Goal: Information Seeking & Learning: Learn about a topic

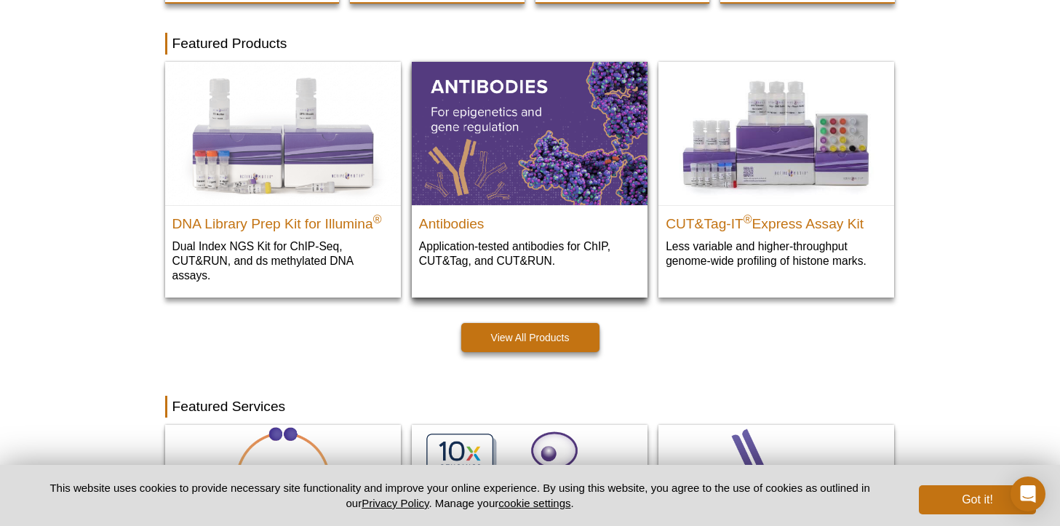
scroll to position [375, 0]
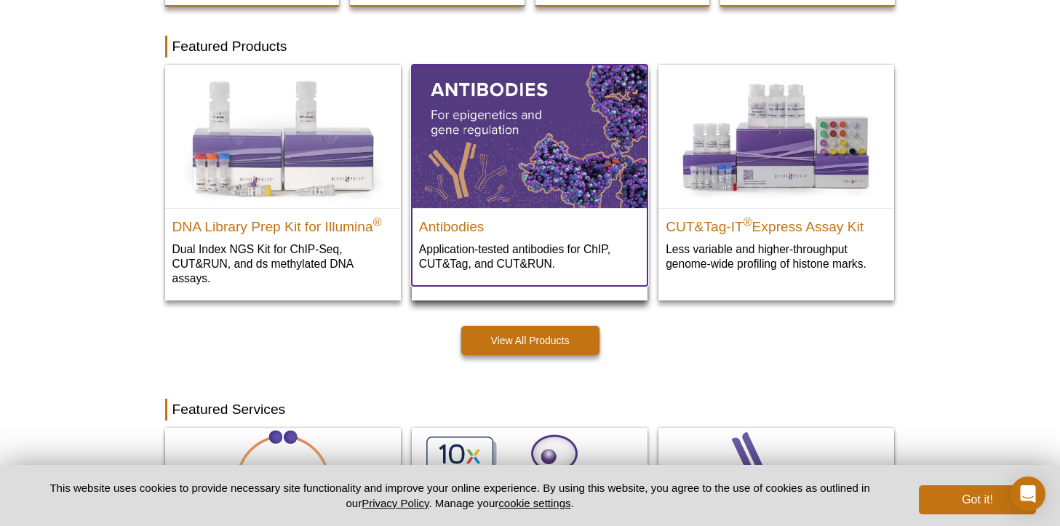
click at [604, 129] on img at bounding box center [530, 136] width 236 height 143
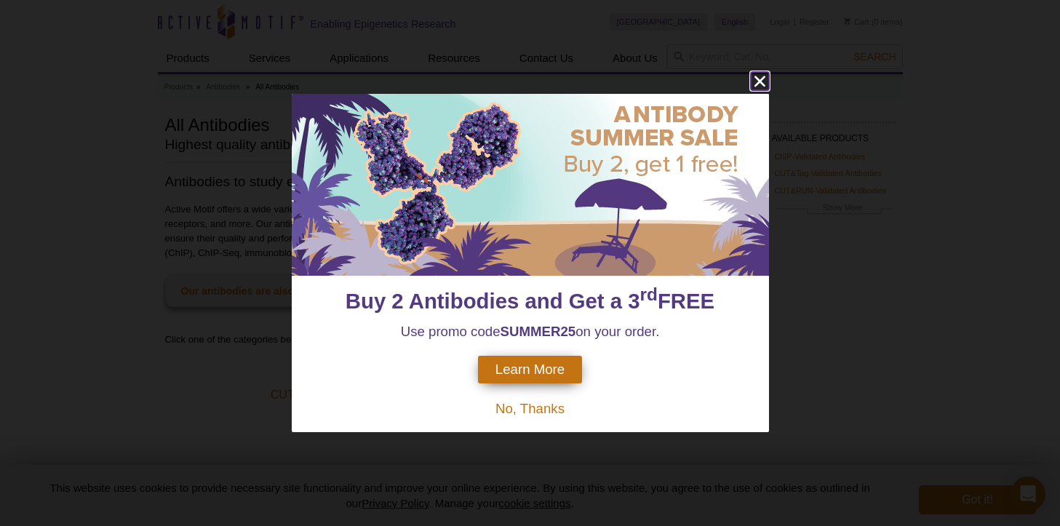
click at [759, 81] on icon "close" at bounding box center [759, 81] width 11 height 11
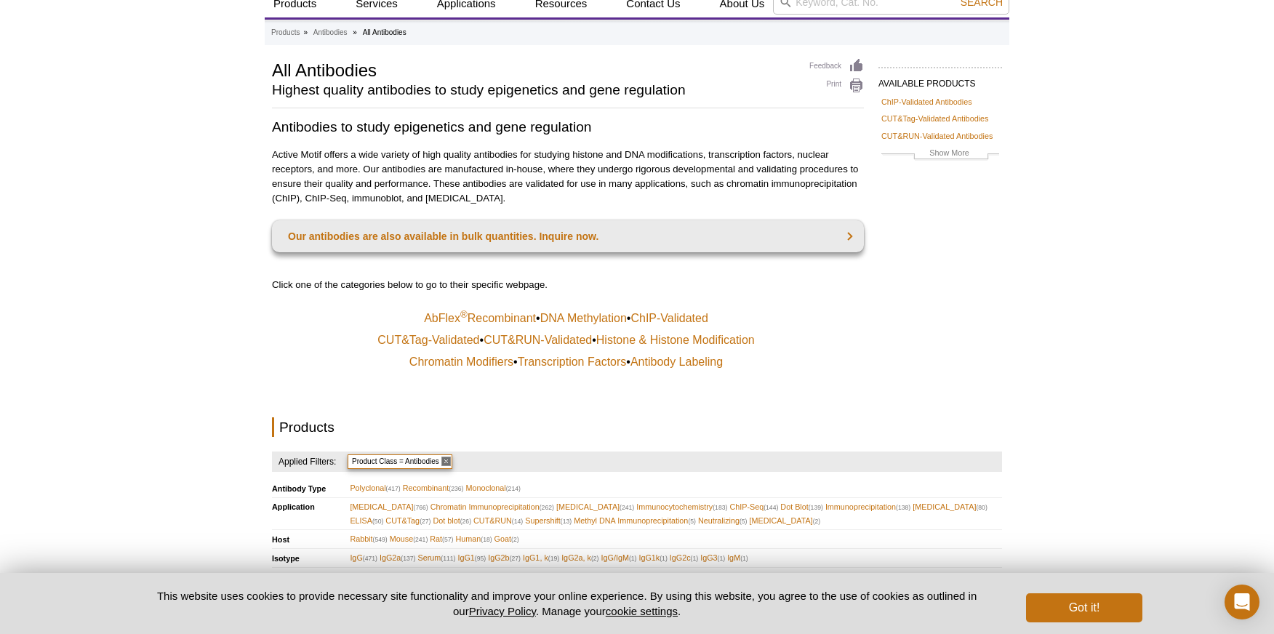
scroll to position [55, 0]
click at [517, 340] on link "CUT&RUN-Validated" at bounding box center [538, 339] width 108 height 15
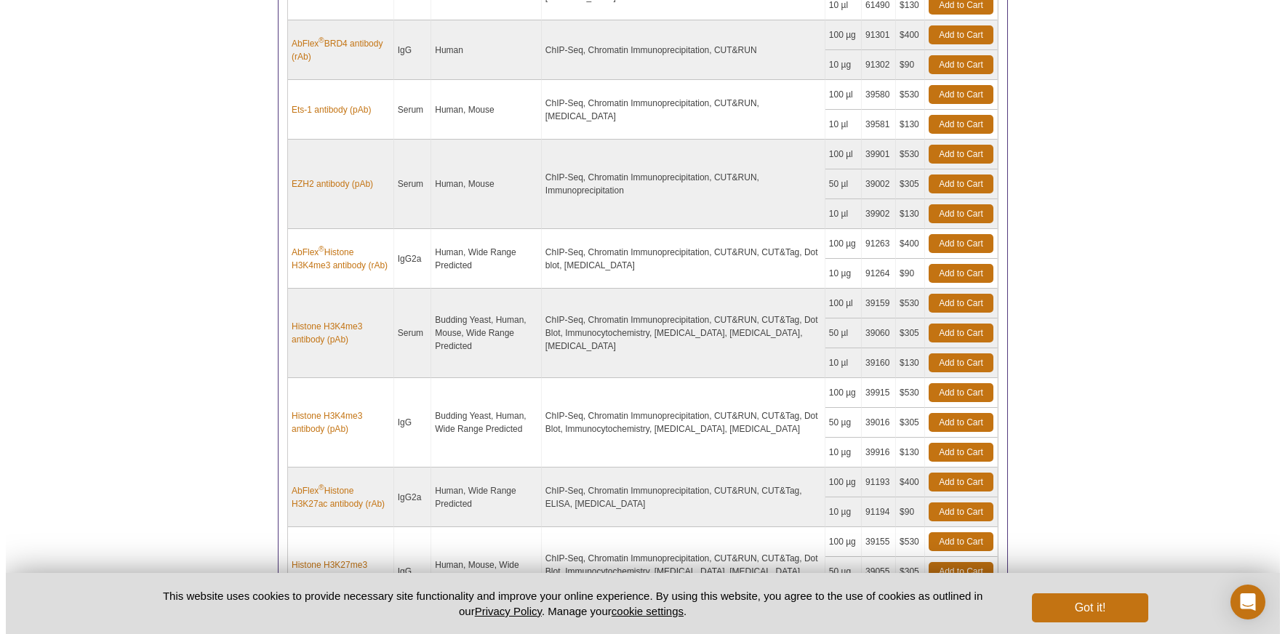
scroll to position [985, 0]
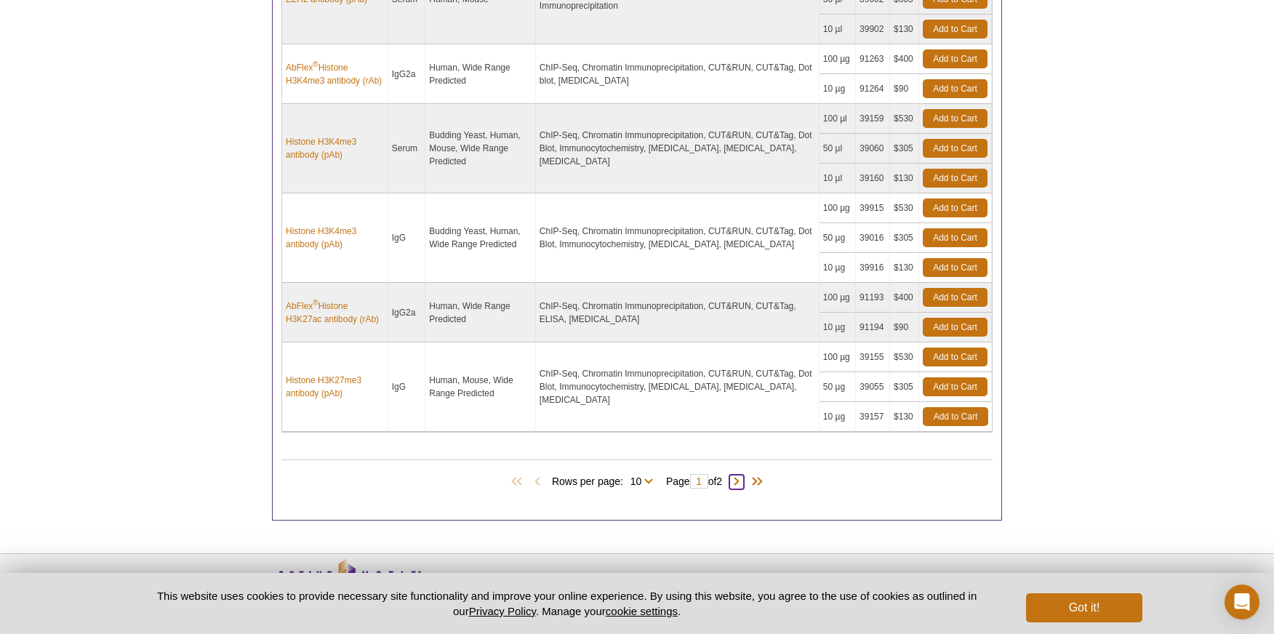
click at [739, 483] on span at bounding box center [737, 482] width 15 height 15
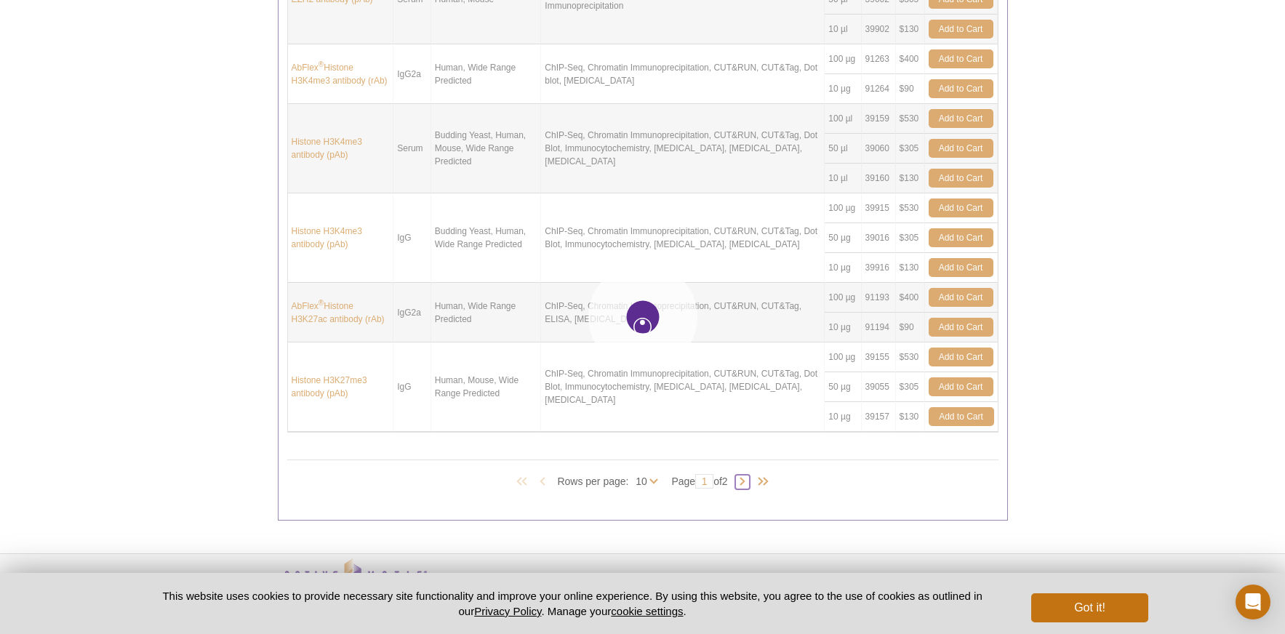
type input "2"
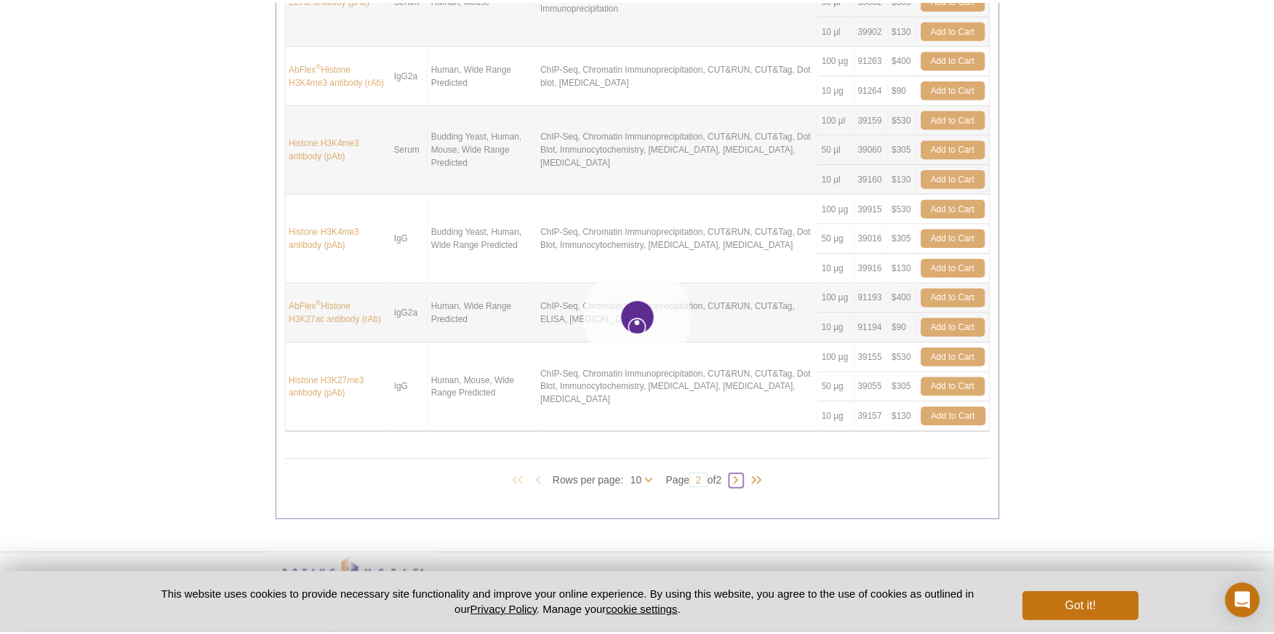
scroll to position [614, 0]
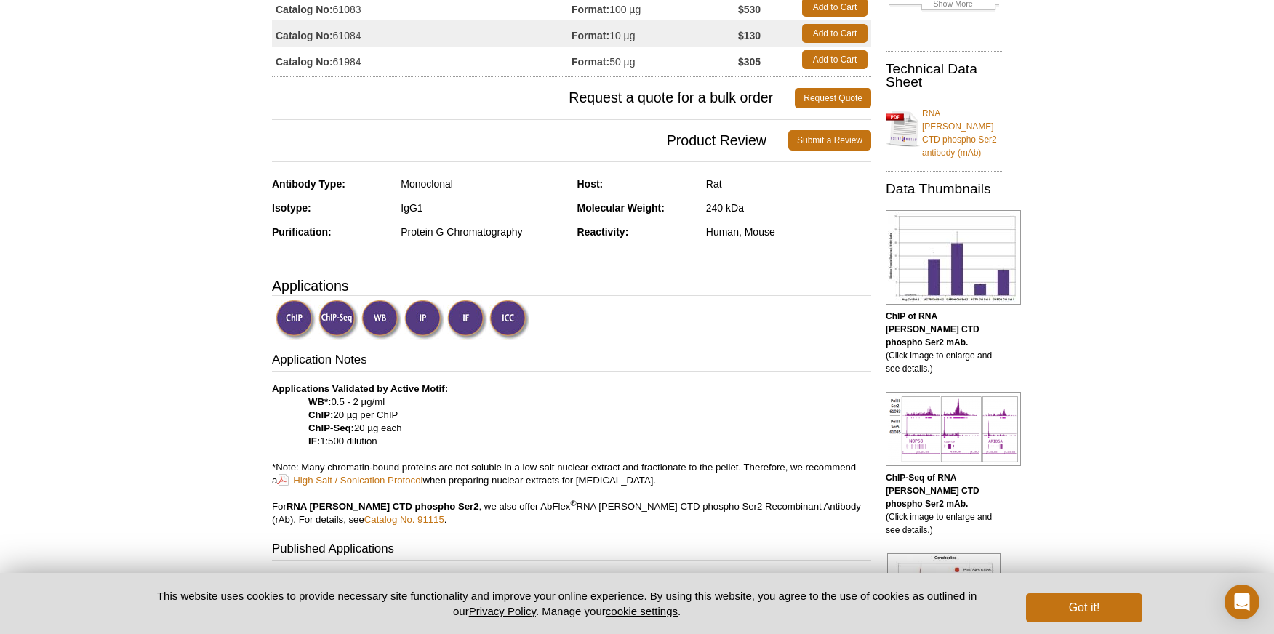
scroll to position [247, 0]
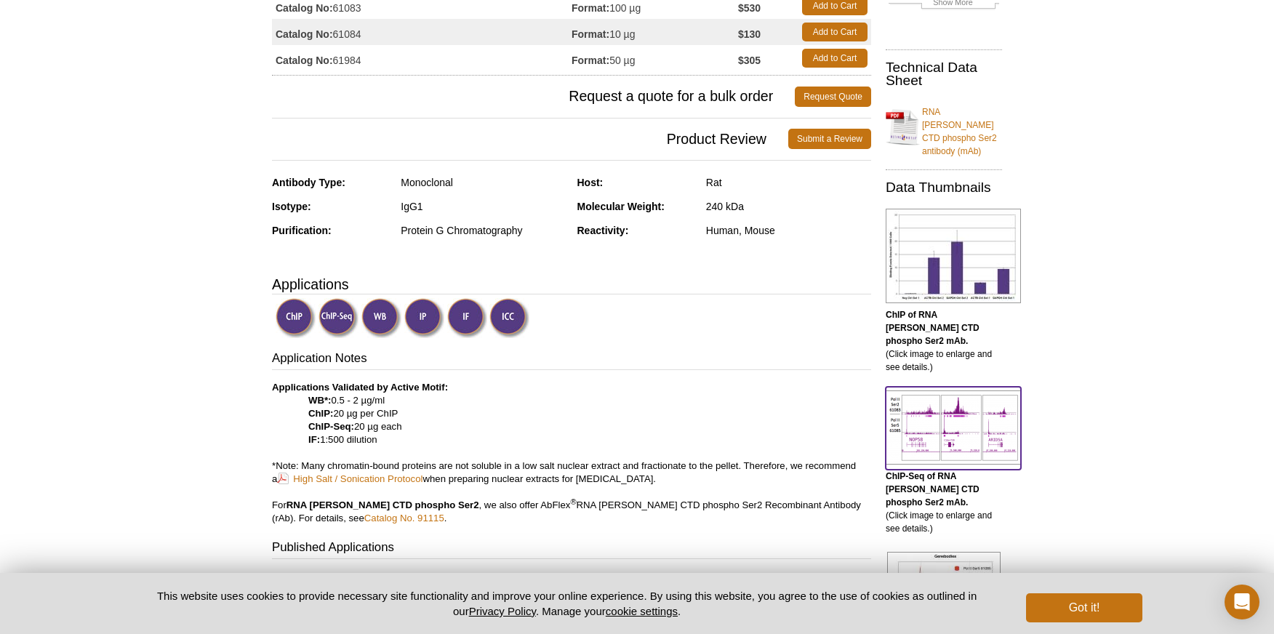
click at [951, 391] on img at bounding box center [953, 428] width 135 height 74
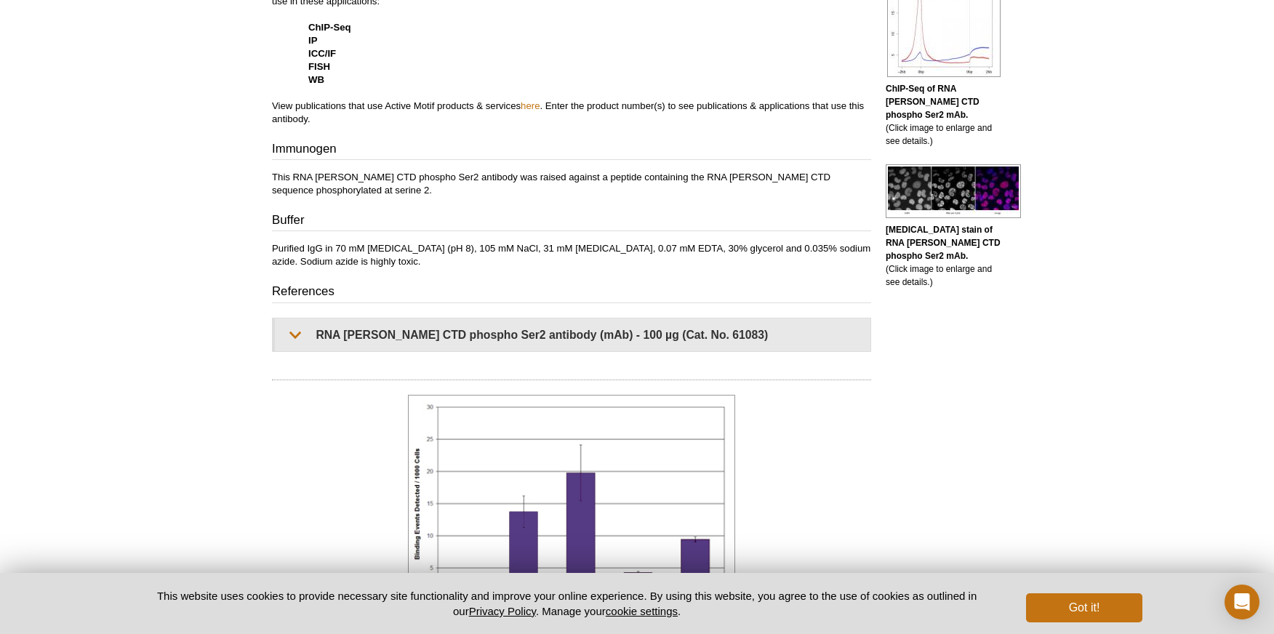
scroll to position [137, 0]
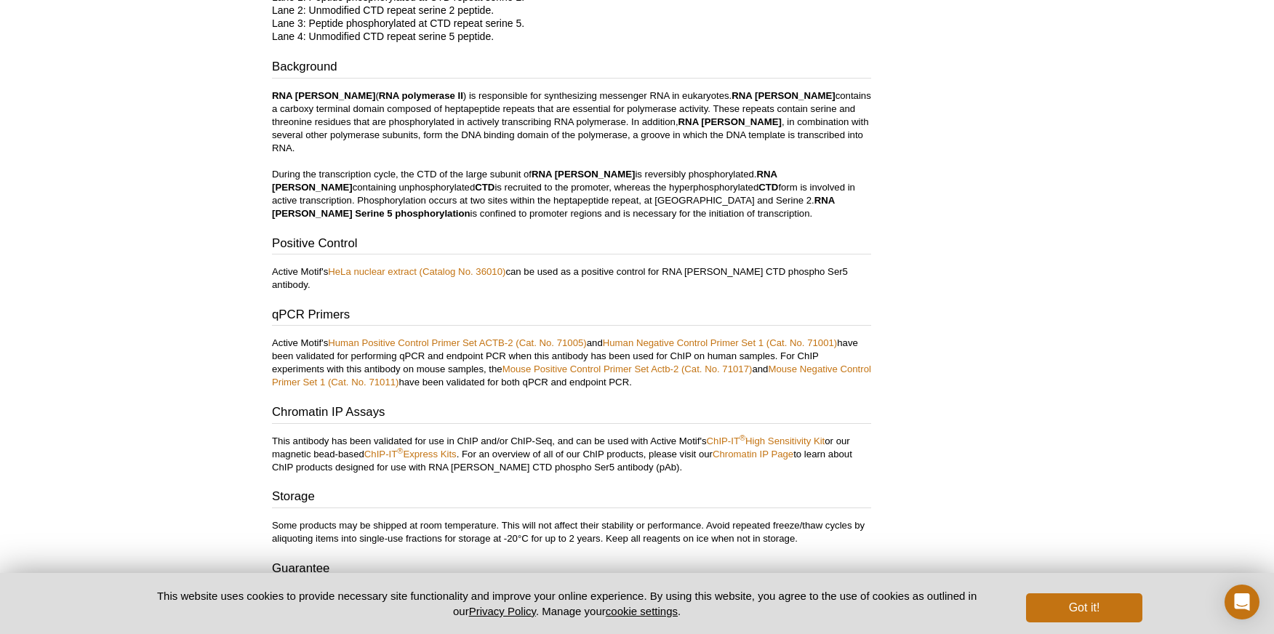
scroll to position [3220, 0]
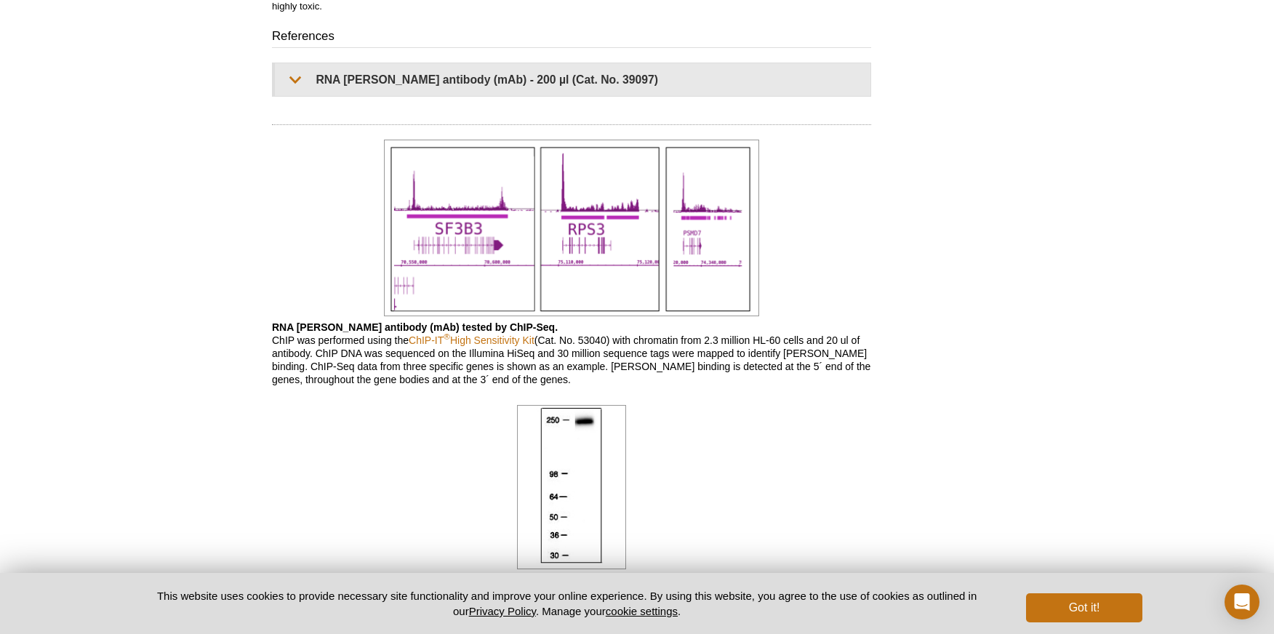
scroll to position [1002, 0]
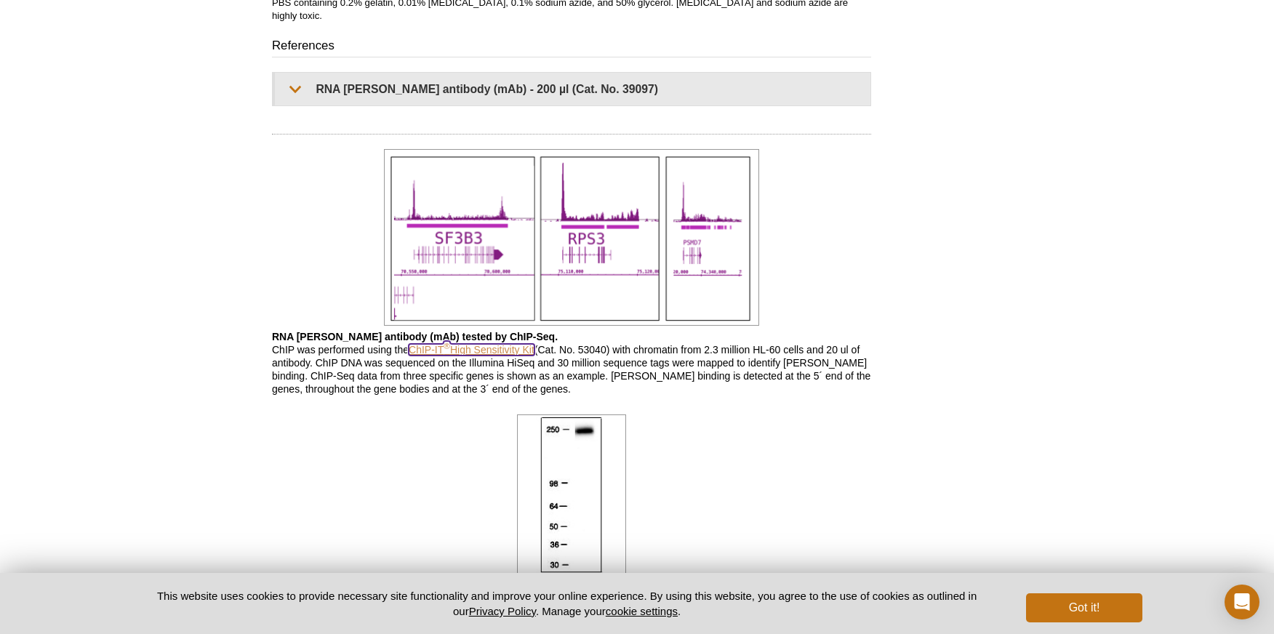
click at [465, 344] on link "ChIP-IT ® High Sensitivity Kit" at bounding box center [472, 350] width 126 height 12
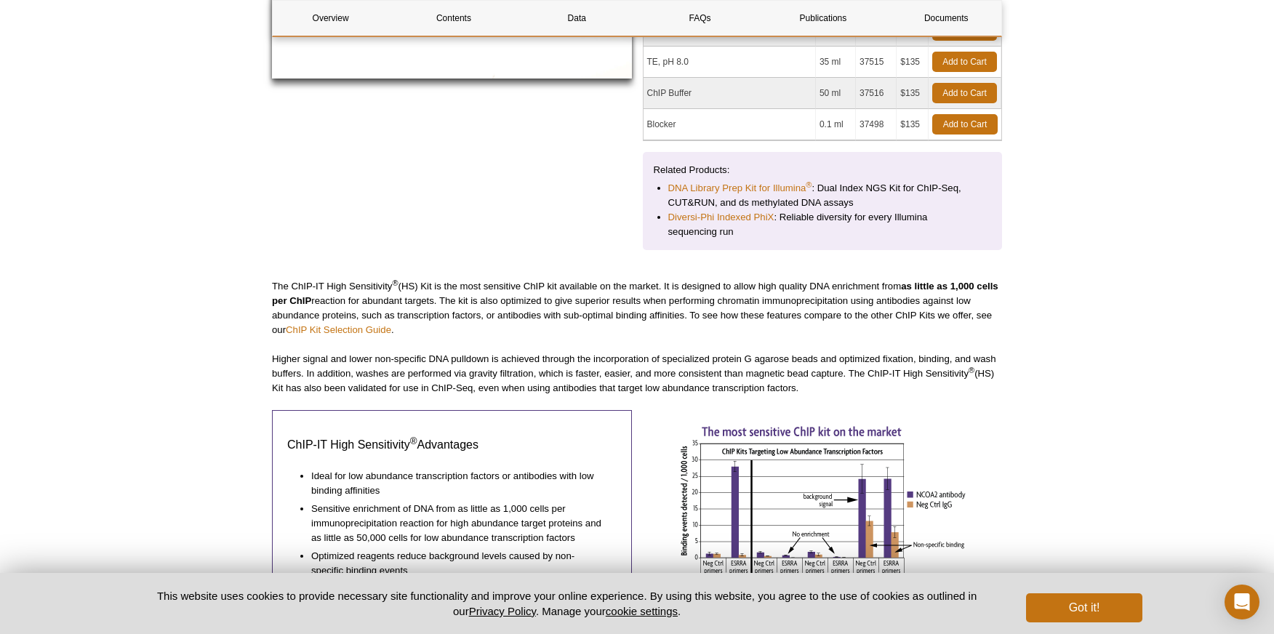
scroll to position [391, 0]
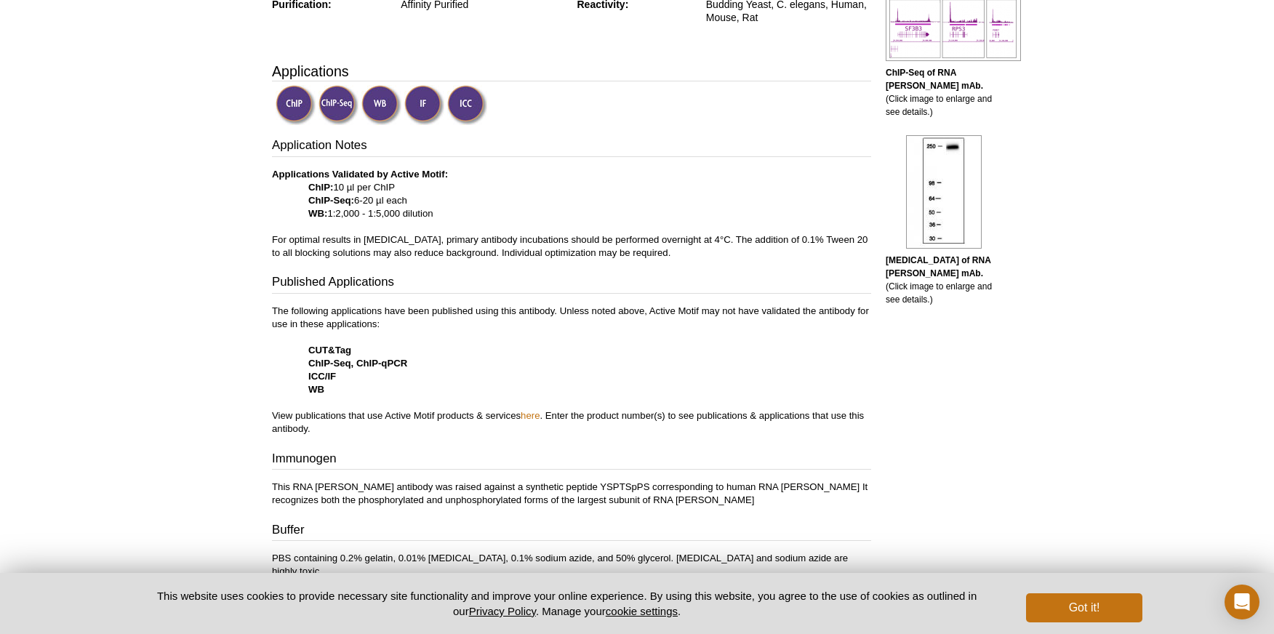
scroll to position [448, 0]
click at [528, 411] on link "here" at bounding box center [530, 414] width 19 height 11
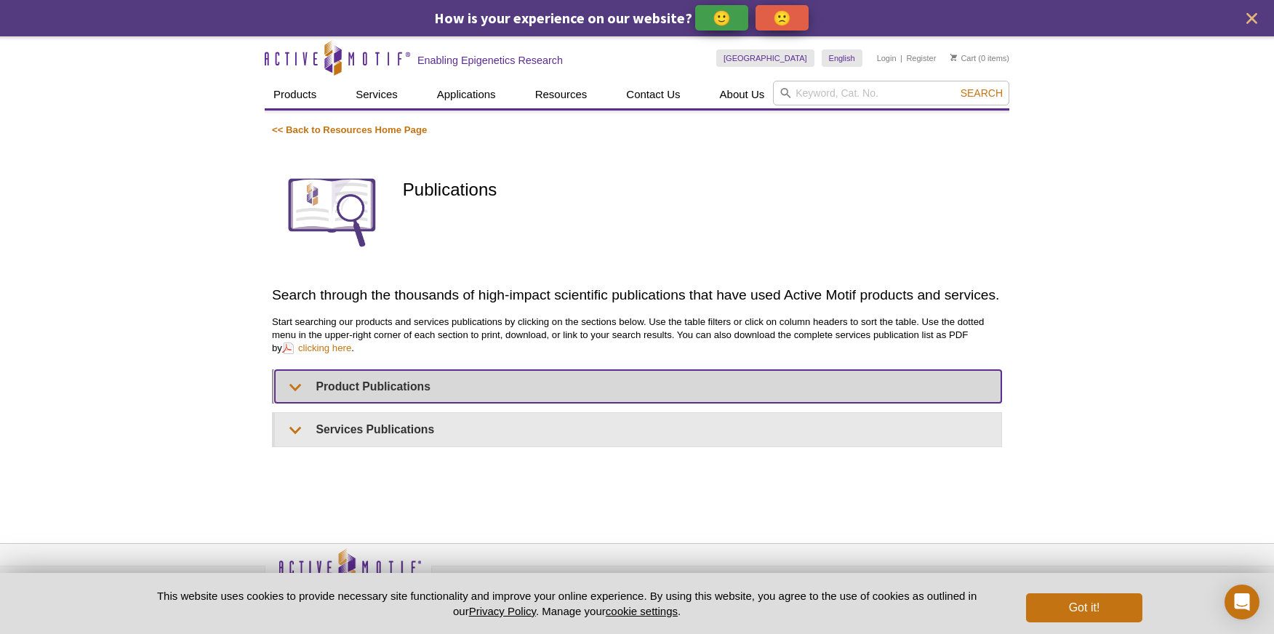
click at [348, 385] on summary "Product Publications" at bounding box center [638, 386] width 727 height 33
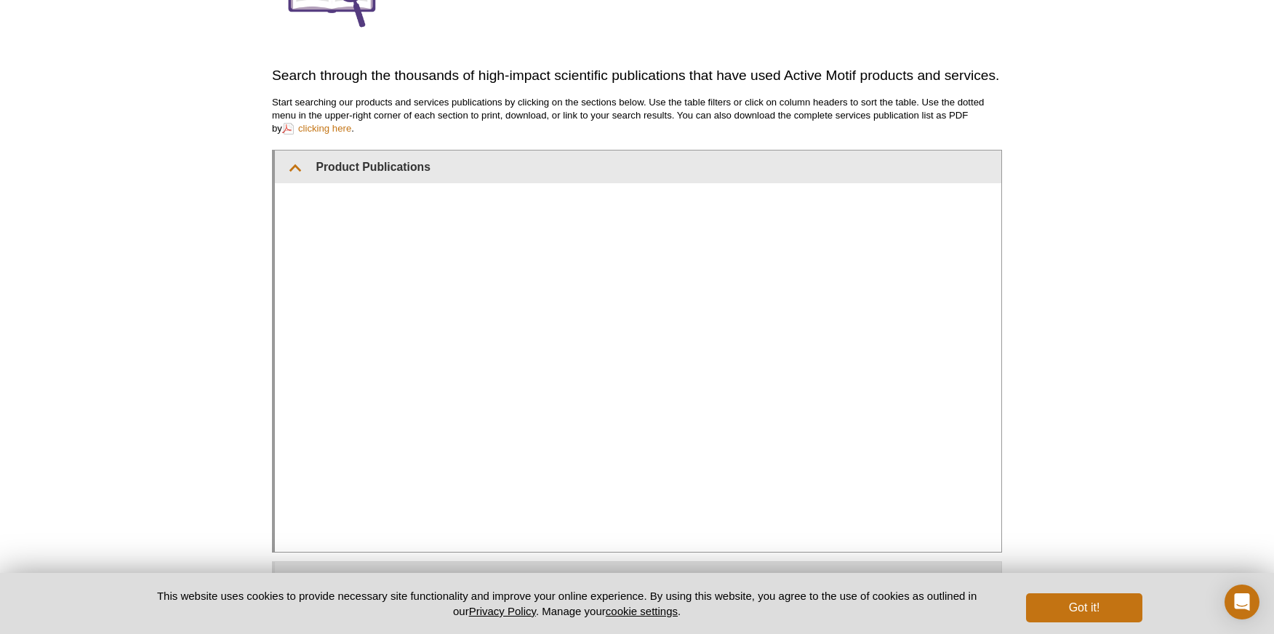
scroll to position [351, 0]
